Goal: Navigation & Orientation: Find specific page/section

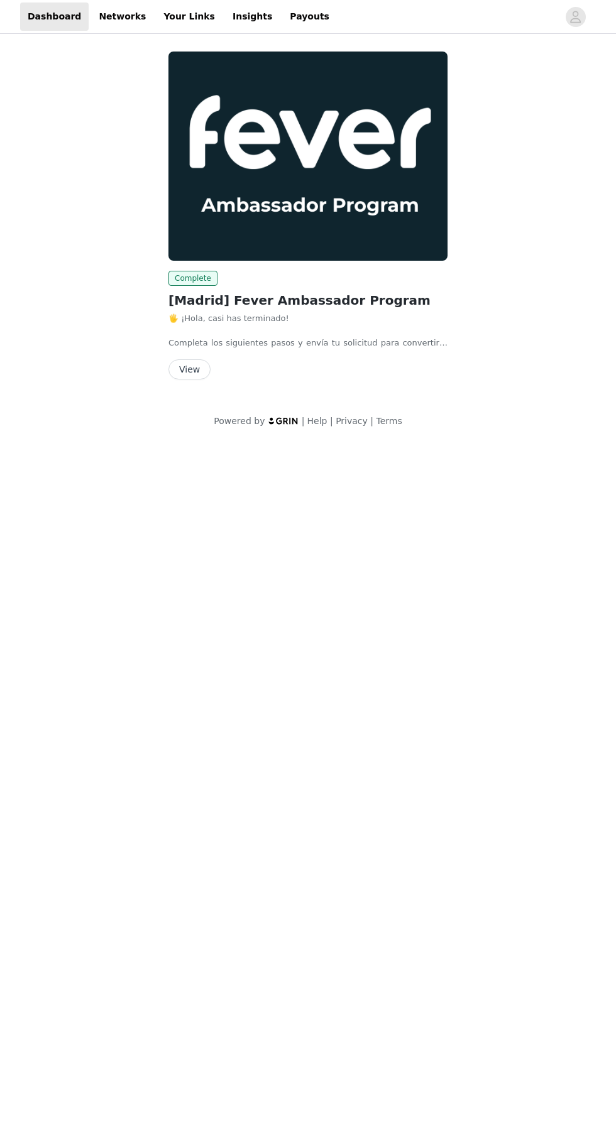
click at [195, 360] on button "View" at bounding box center [189, 369] width 42 height 20
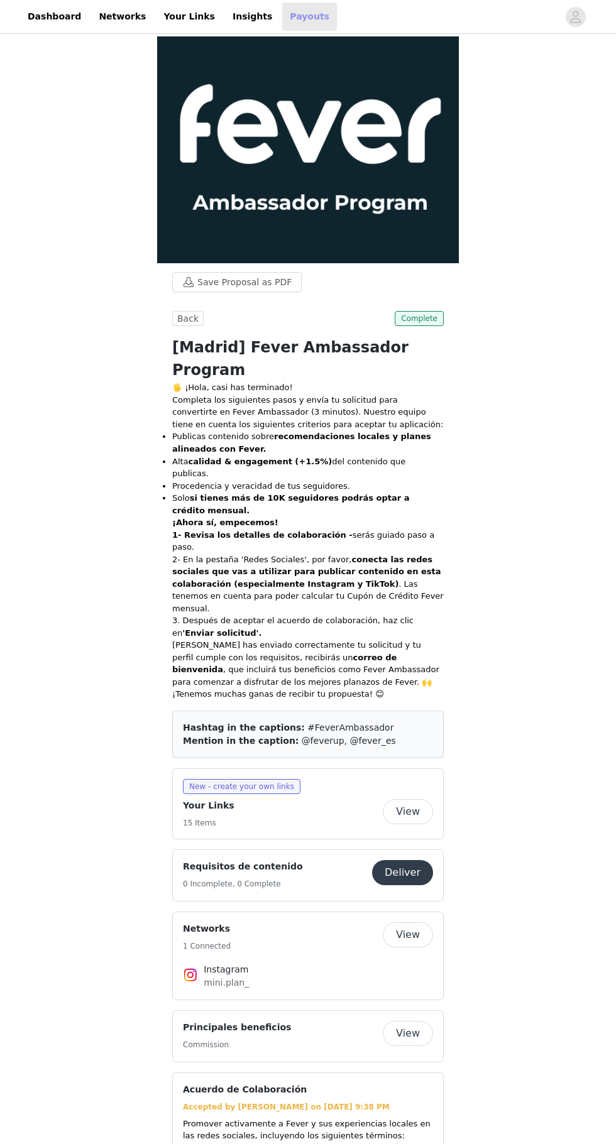
click at [282, 16] on link "Payouts" at bounding box center [309, 17] width 55 height 28
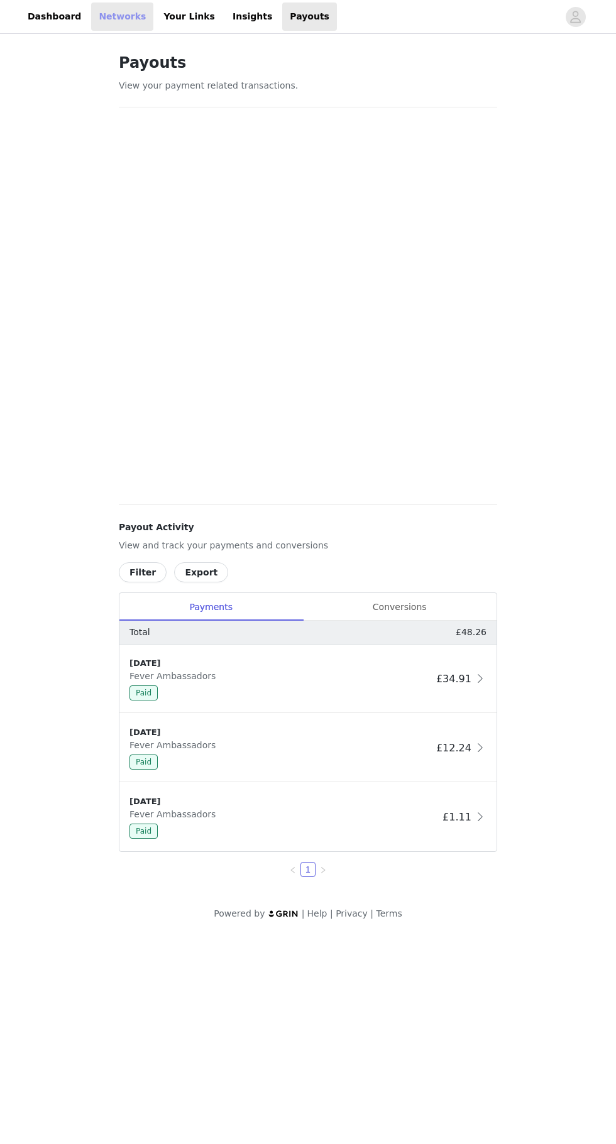
click at [104, 20] on link "Networks" at bounding box center [122, 17] width 62 height 28
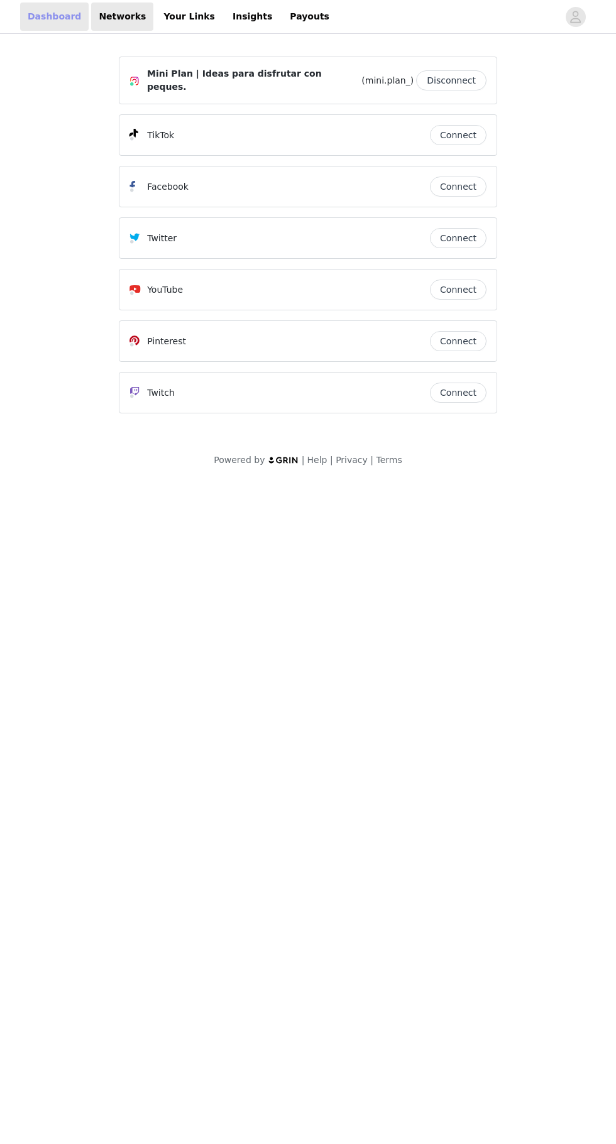
click at [42, 16] on link "Dashboard" at bounding box center [54, 17] width 69 height 28
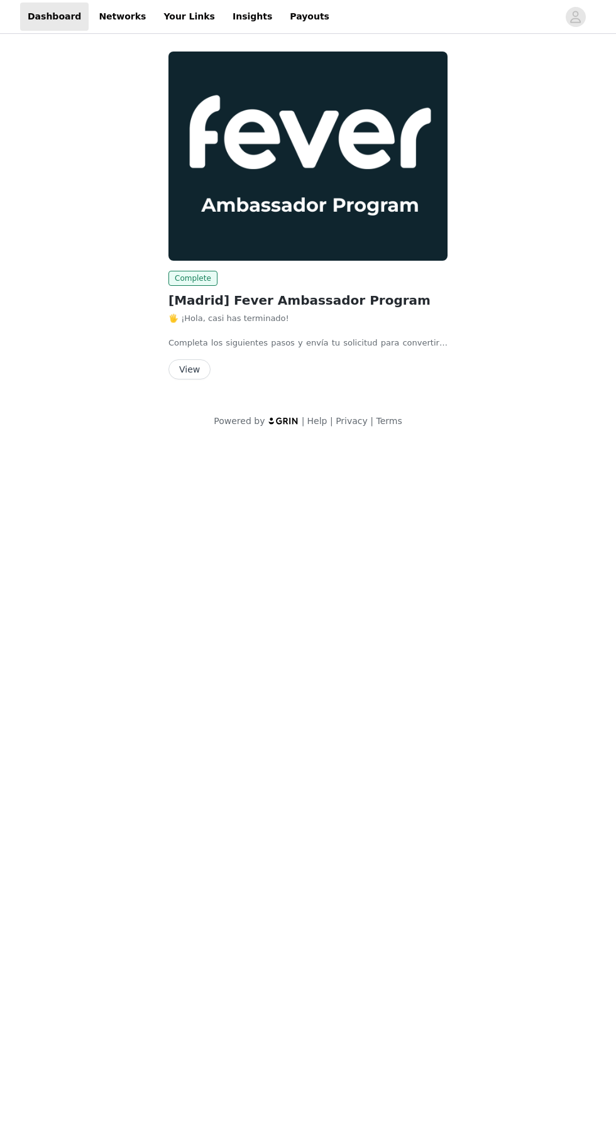
click at [187, 362] on button "View" at bounding box center [189, 369] width 42 height 20
